Goal: Navigation & Orientation: Find specific page/section

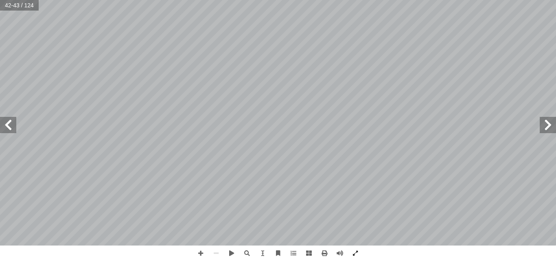
click at [547, 122] on span at bounding box center [548, 125] width 16 height 16
click at [3, 132] on span at bounding box center [8, 125] width 16 height 16
click at [202, 252] on span at bounding box center [200, 253] width 15 height 15
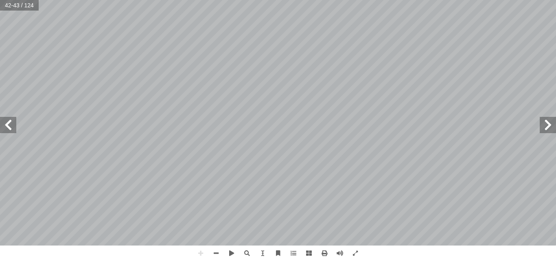
click at [362, 74] on html "الصفحة الرئيسية الصف الأول الصف الثاني الصف الثالث الصف الرابع الصف الخامس الصف…" at bounding box center [278, 37] width 556 height 74
click at [9, 130] on span at bounding box center [8, 125] width 16 height 16
click at [7, 127] on span at bounding box center [8, 125] width 16 height 16
click at [8, 125] on span at bounding box center [8, 125] width 16 height 16
click at [198, 256] on span at bounding box center [200, 253] width 15 height 15
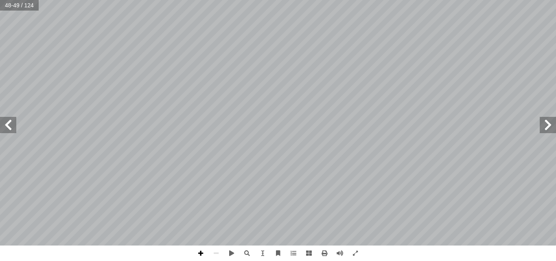
click at [202, 251] on span at bounding box center [200, 253] width 15 height 15
